Goal: Find specific page/section

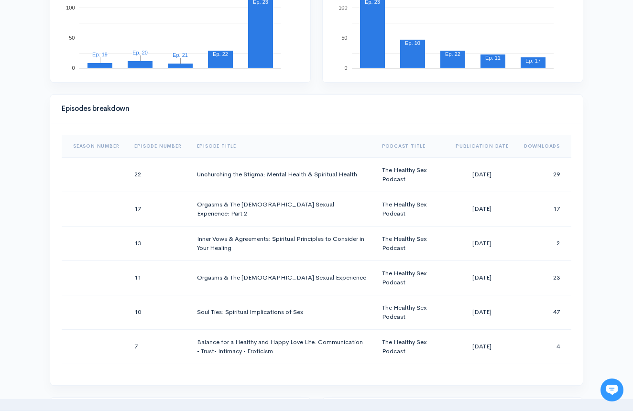
click at [173, 146] on th "Episode Number" at bounding box center [158, 146] width 62 height 23
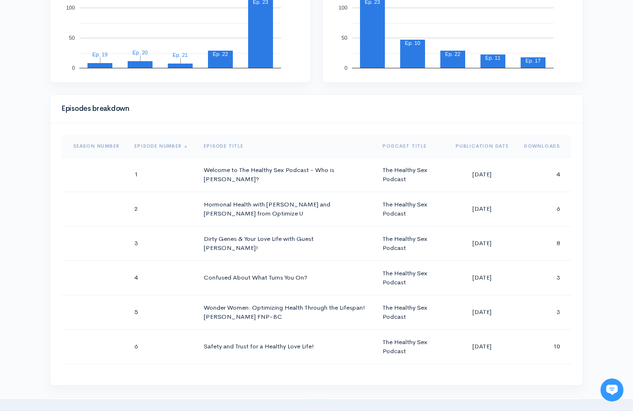
click at [219, 141] on th "Episode Title" at bounding box center [285, 146] width 179 height 23
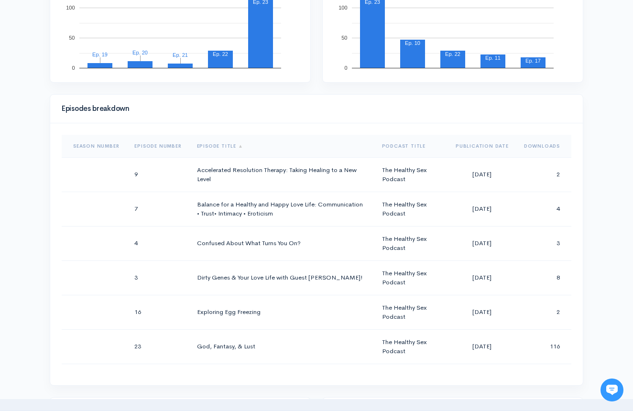
click at [164, 146] on th "Episode Number" at bounding box center [158, 146] width 62 height 23
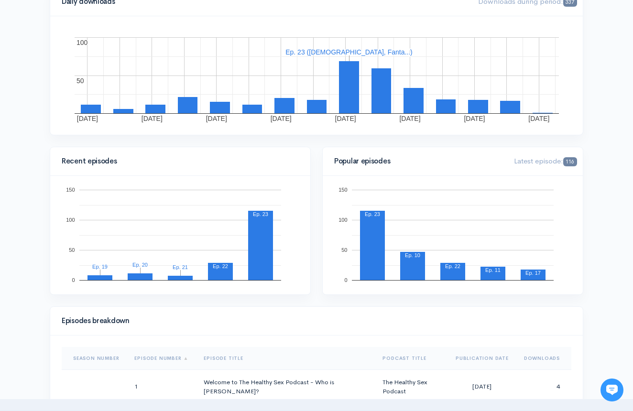
scroll to position [175, 0]
click at [529, 273] on rect "A chart." at bounding box center [532, 273] width 15 height 5
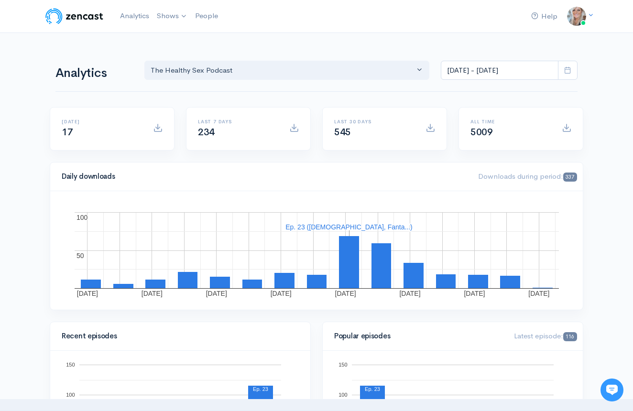
scroll to position [0, 0]
click at [188, 32] on link "The Healthy Sex Podcast" at bounding box center [205, 39] width 105 height 17
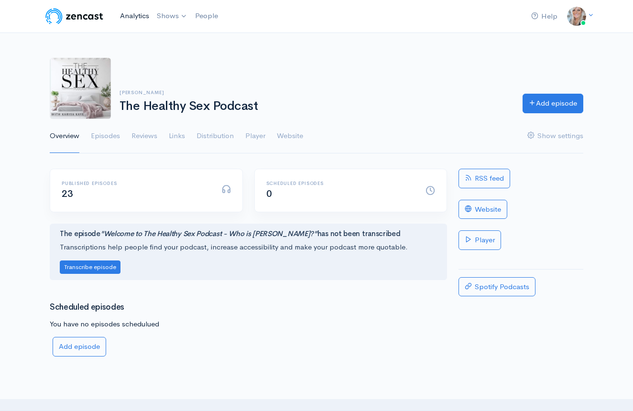
click at [142, 17] on link "Analytics" at bounding box center [134, 16] width 37 height 21
